Goal: Information Seeking & Learning: Learn about a topic

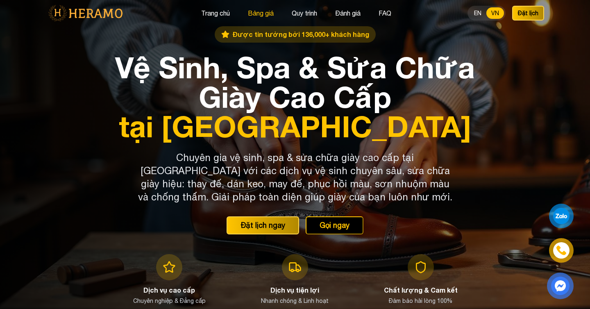
click at [269, 11] on button "Bảng giá" at bounding box center [260, 13] width 31 height 11
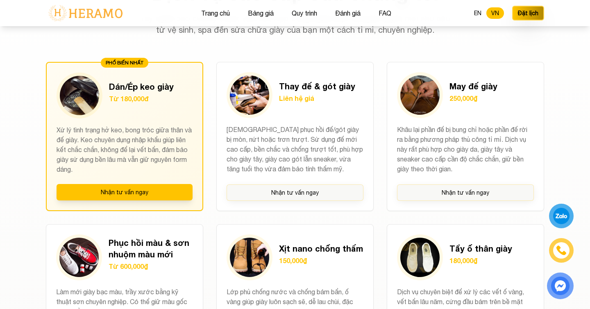
scroll to position [513, 0]
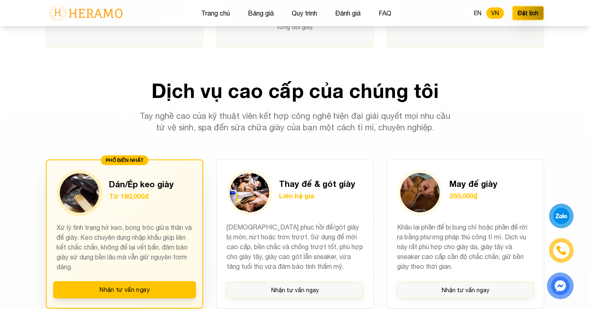
click at [128, 207] on div "Dán/Ép keo giày Từ 180,000đ" at bounding box center [141, 192] width 65 height 29
click at [78, 194] on img at bounding box center [79, 192] width 39 height 39
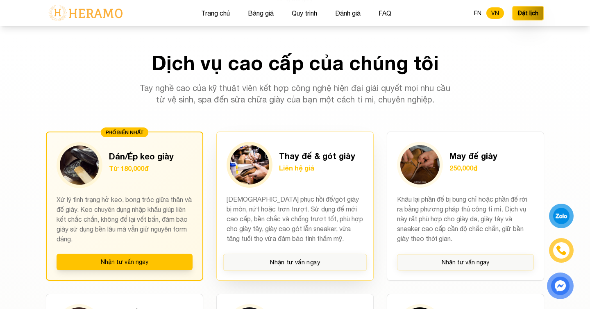
scroll to position [542, 0]
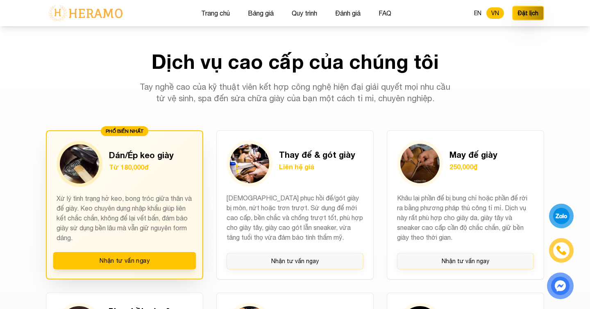
click at [154, 200] on p "Xử lý tình trạng hở keo, bong tróc giữa thân và đế giày. Keo chuyên dụng nhập k…" at bounding box center [125, 217] width 136 height 49
click at [136, 164] on p "Từ 180,000đ" at bounding box center [141, 167] width 65 height 10
click at [138, 158] on h3 "Dán/Ép keo giày" at bounding box center [141, 154] width 65 height 11
click at [72, 157] on img at bounding box center [79, 163] width 39 height 39
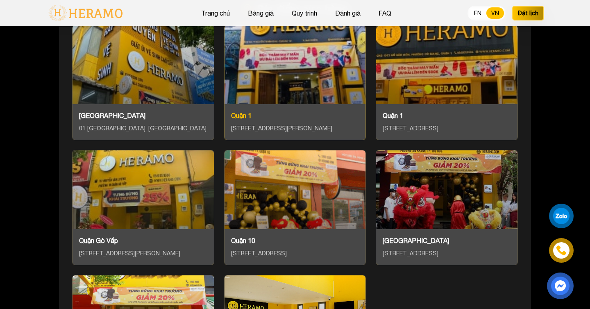
scroll to position [3447, 0]
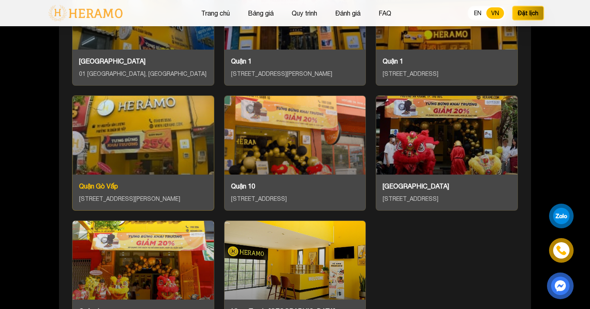
click at [92, 194] on div "[STREET_ADDRESS][PERSON_NAME]" at bounding box center [143, 198] width 128 height 9
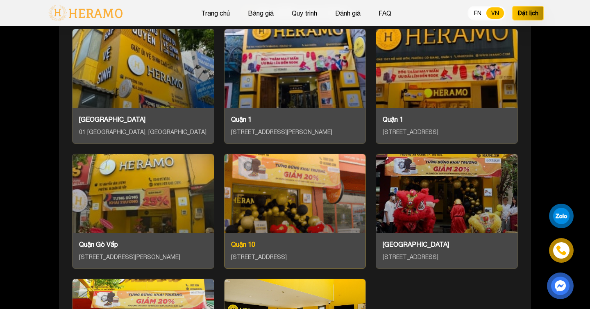
scroll to position [3407, 0]
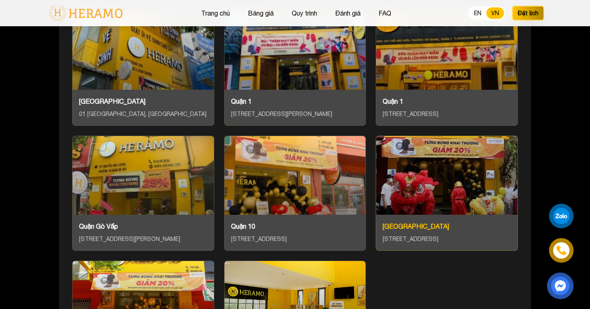
click at [451, 179] on div at bounding box center [446, 175] width 141 height 79
